Goal: Task Accomplishment & Management: Complete application form

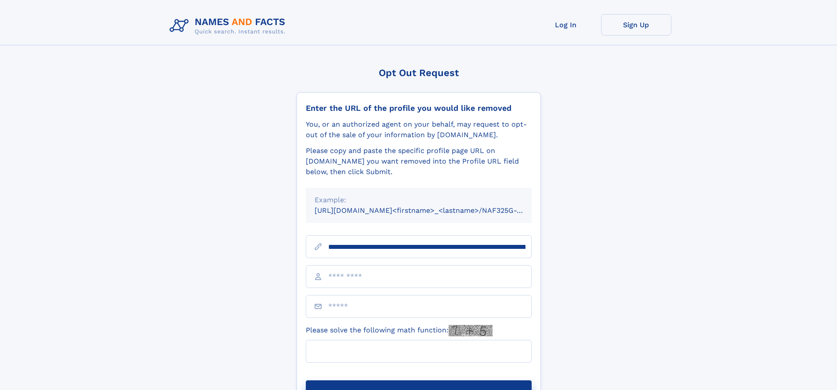
scroll to position [0, 113]
type input "**********"
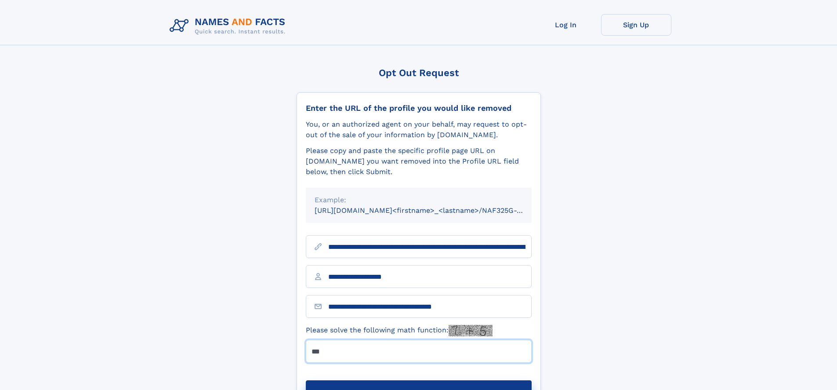
type input "***"
click at [419, 380] on button "Submit Opt Out Request" at bounding box center [419, 394] width 226 height 28
